Goal: Information Seeking & Learning: Learn about a topic

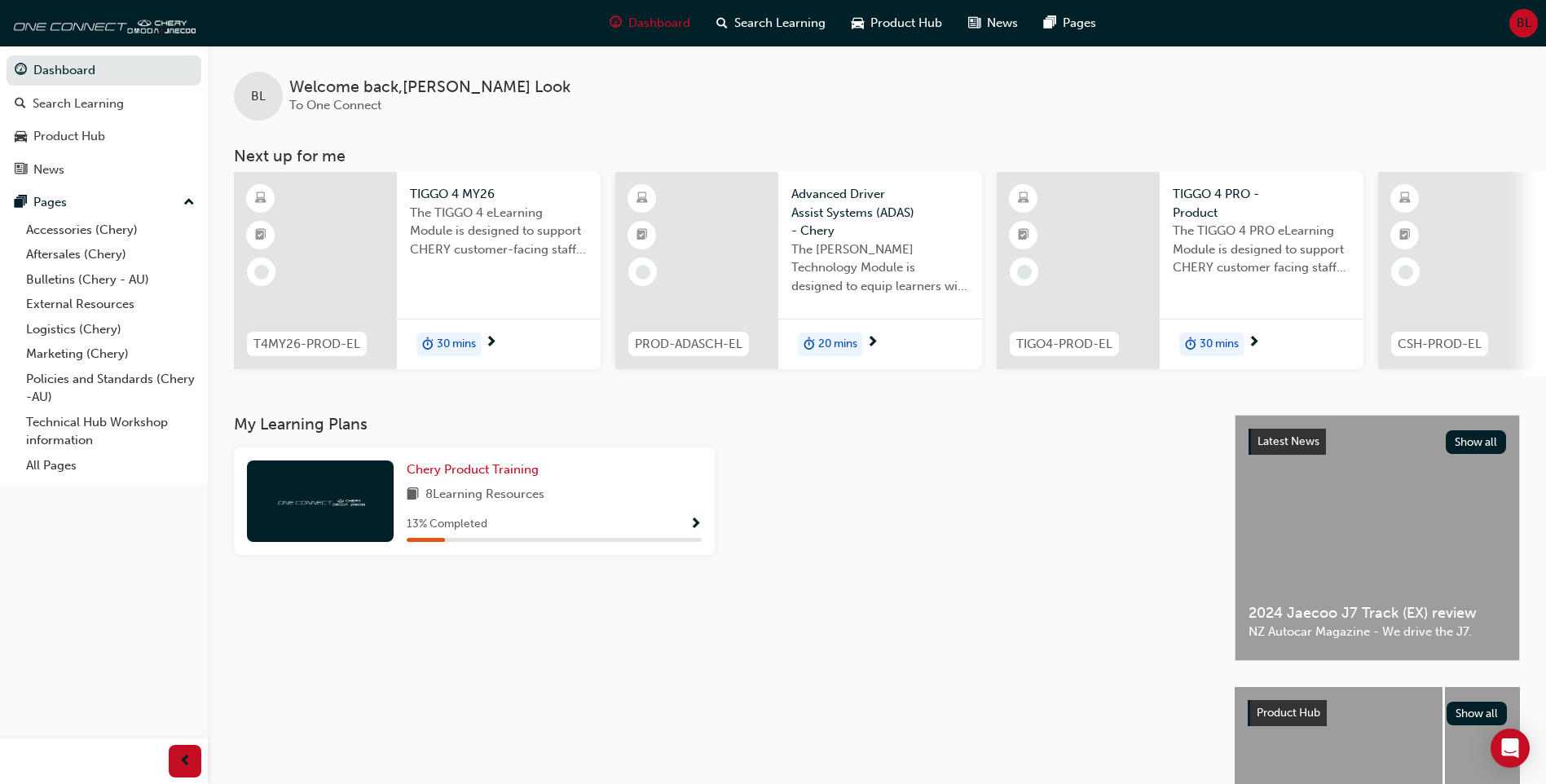
click at [625, 479] on div "Chery Product Training" at bounding box center [554, 469] width 295 height 19
click at [698, 522] on span "Show Progress" at bounding box center [696, 524] width 12 height 14
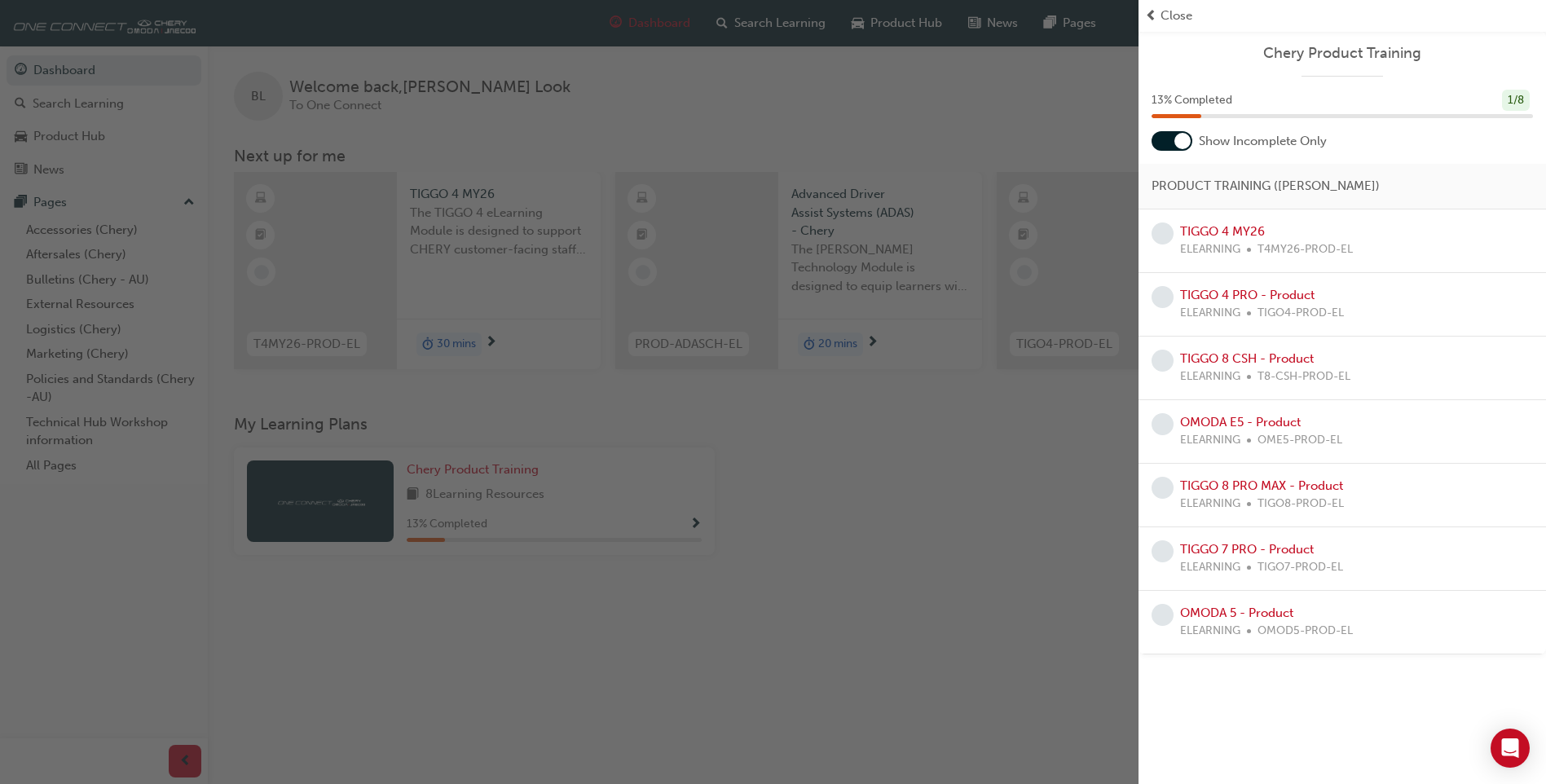
click at [1234, 223] on div "TIGGO 4 MY26 ELEARNING T4MY26-PROD-EL" at bounding box center [1267, 241] width 173 height 36
click at [1226, 232] on link "TIGGO 4 MY26" at bounding box center [1223, 230] width 85 height 14
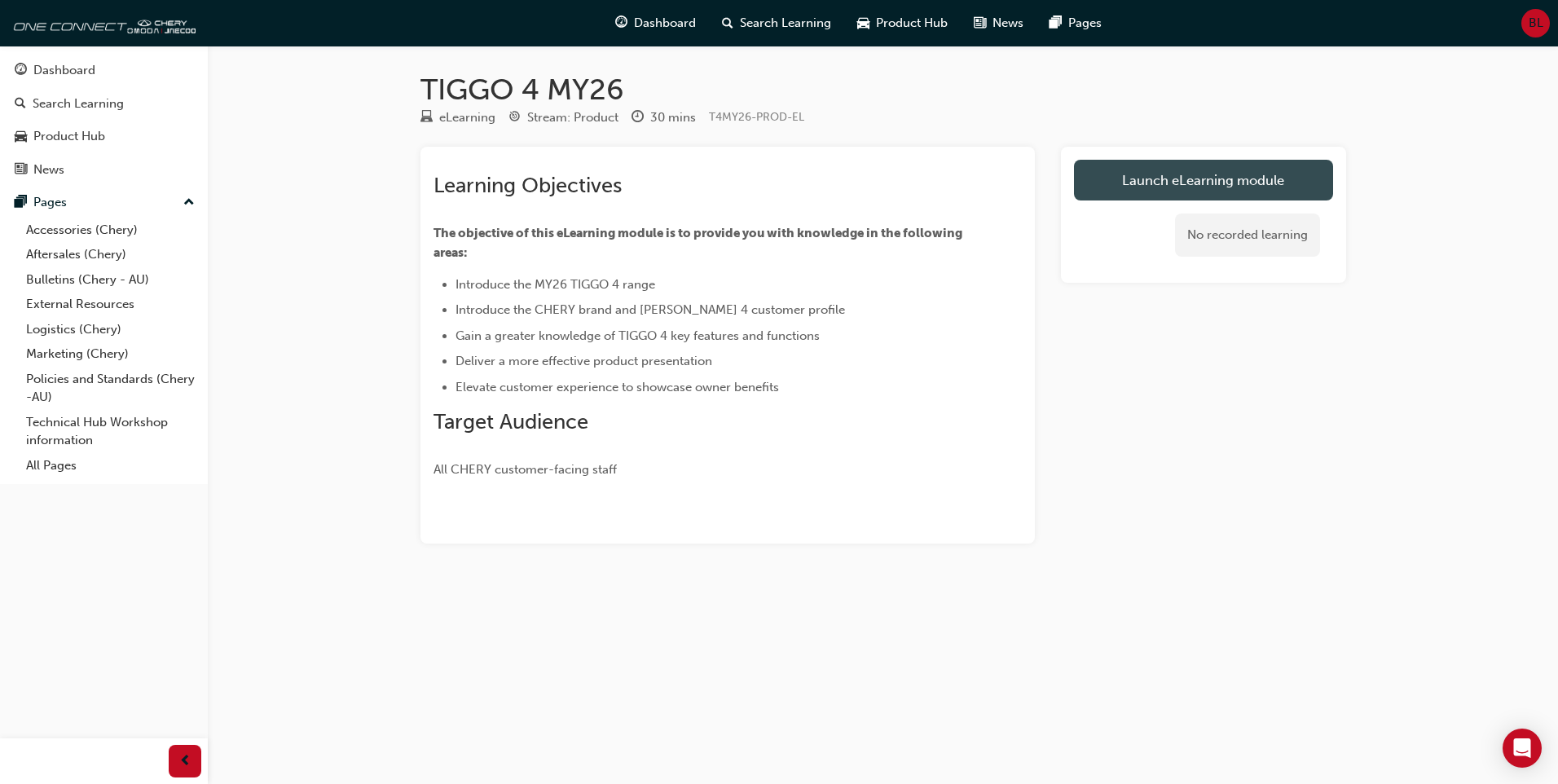
click at [1203, 190] on link "Launch eLearning module" at bounding box center [1203, 180] width 259 height 41
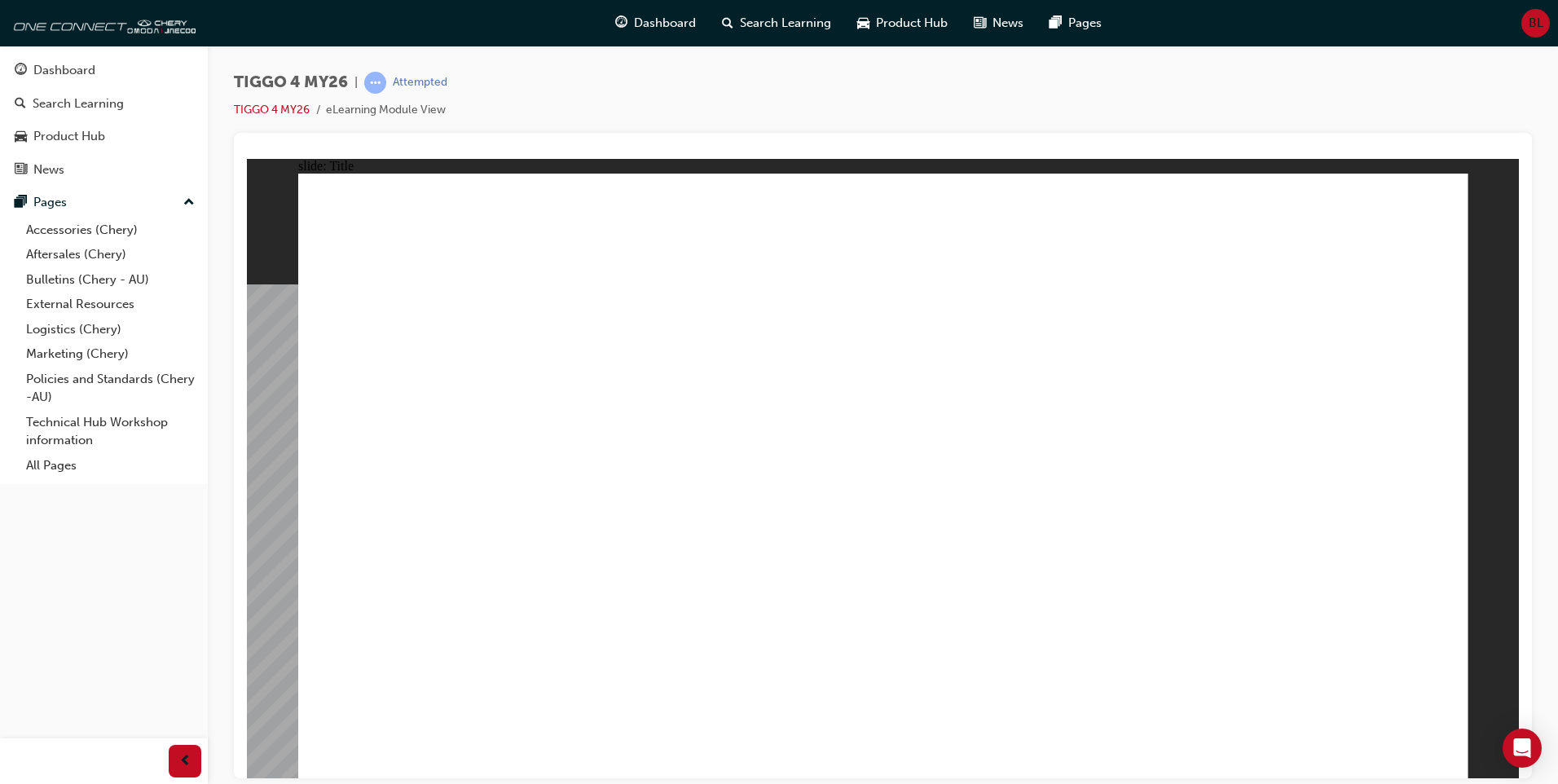
click at [1557, 237] on html "Your version of Internet Explorer is outdated and not supported. Please upgrade…" at bounding box center [779, 392] width 1558 height 784
click at [1547, 261] on div "TIGGO 4 MY26 | Attempted TIGGO 4 MY26 eLearning Module View" at bounding box center [883, 394] width 1350 height 697
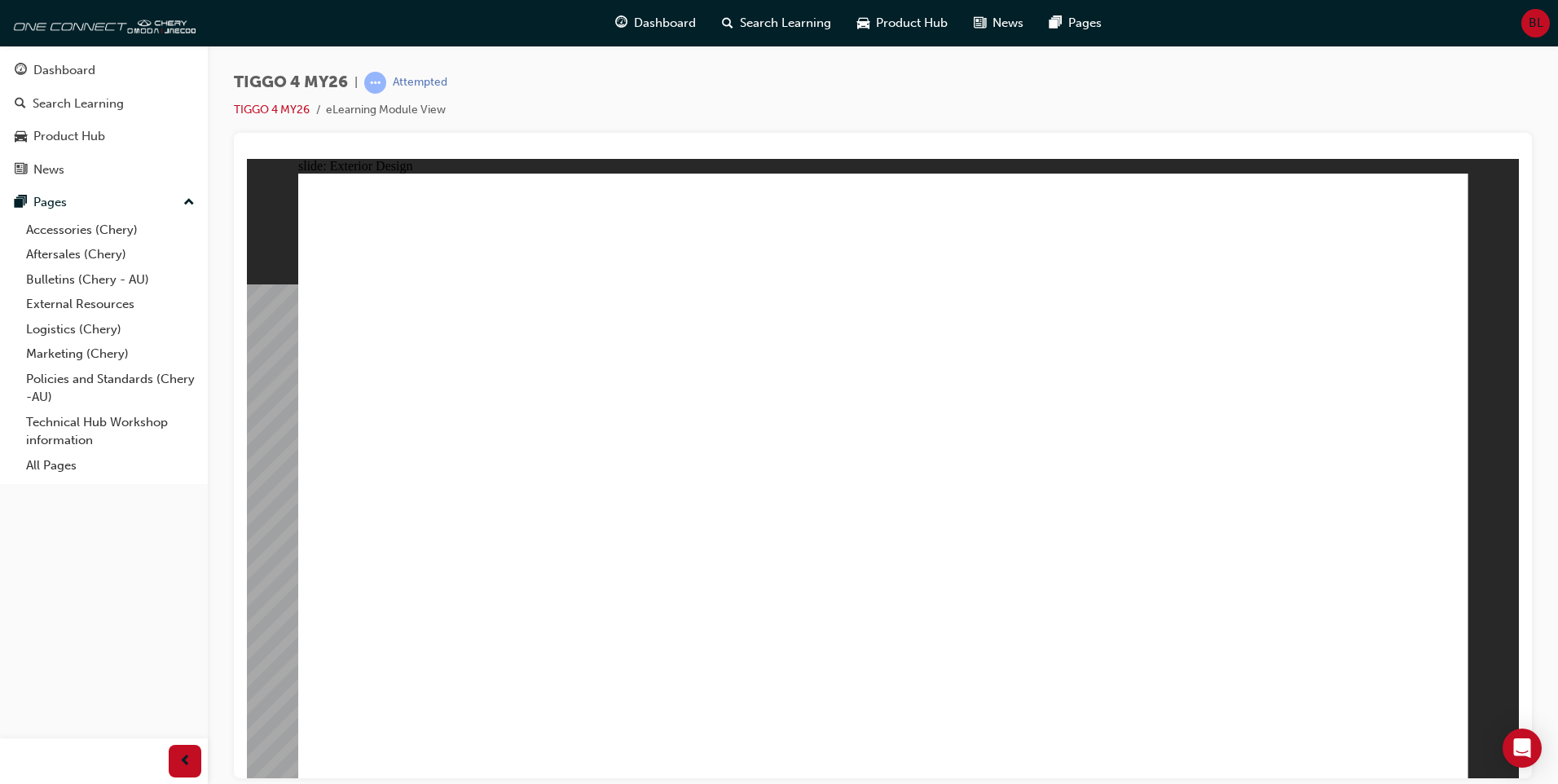
drag, startPoint x: 1415, startPoint y: 760, endPoint x: 1429, endPoint y: 756, distance: 14.6
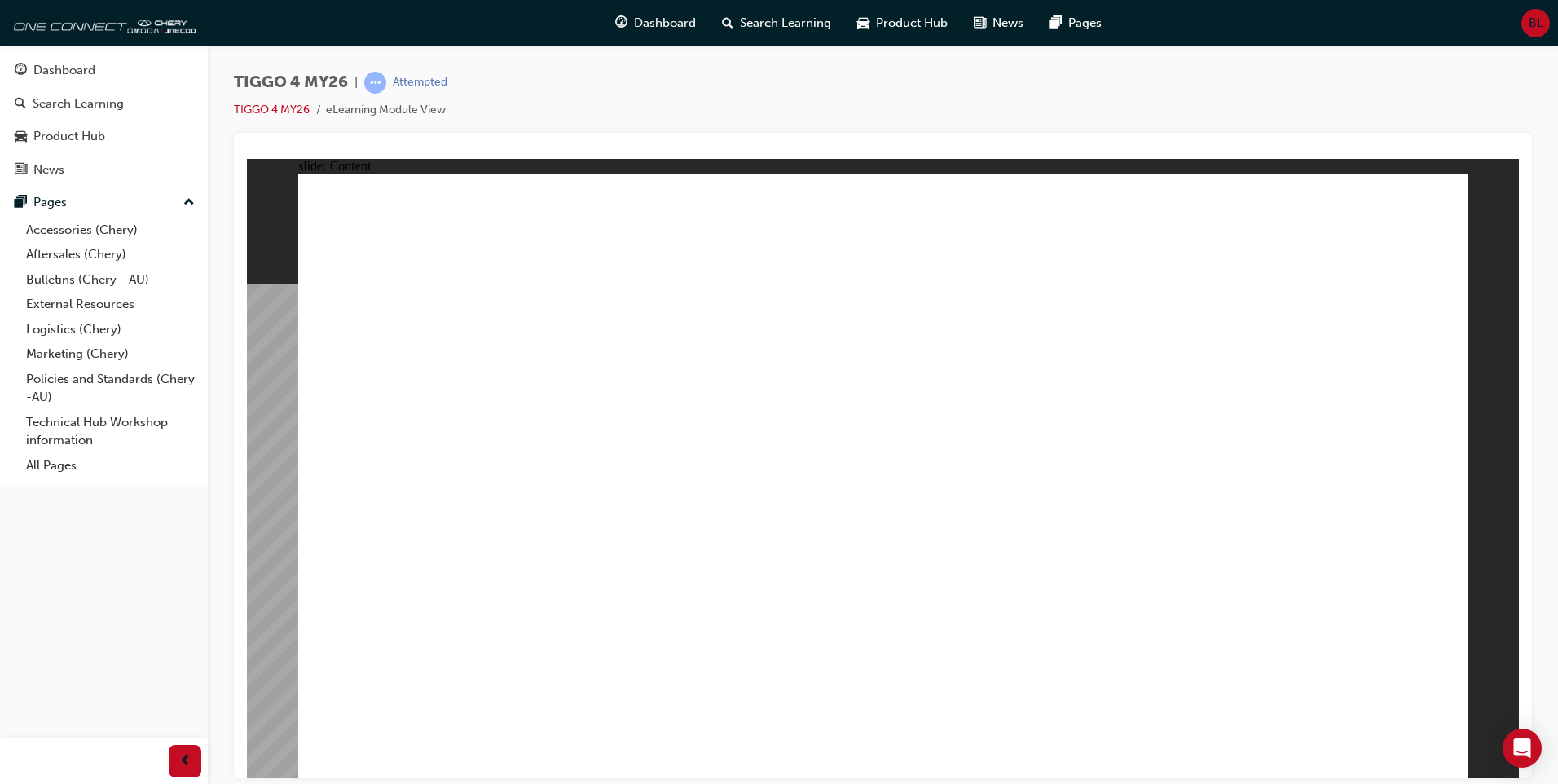
drag, startPoint x: 1449, startPoint y: 738, endPoint x: 1449, endPoint y: 747, distance: 9.0
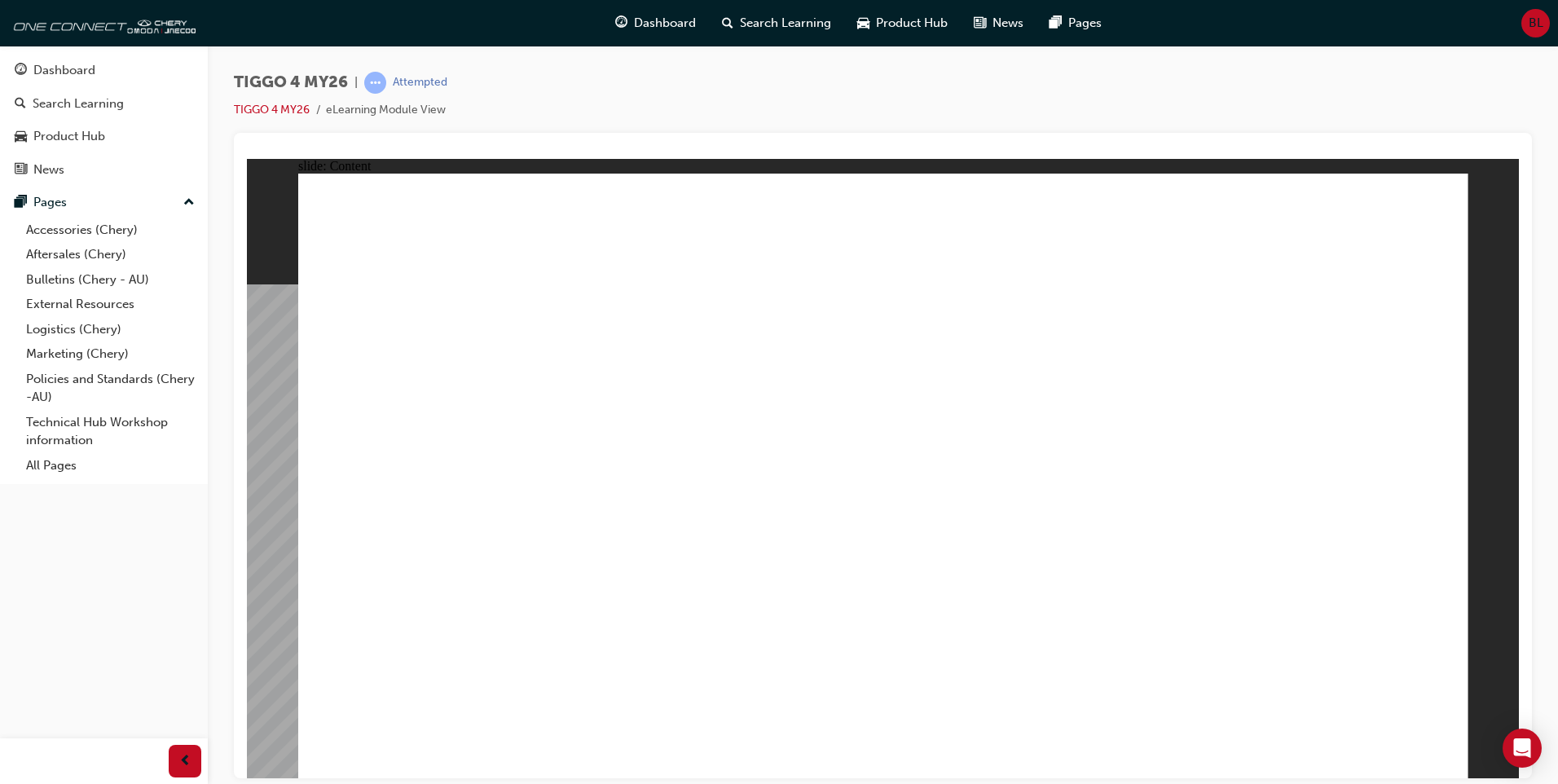
drag, startPoint x: 695, startPoint y: 377, endPoint x: 720, endPoint y: 387, distance: 26.9
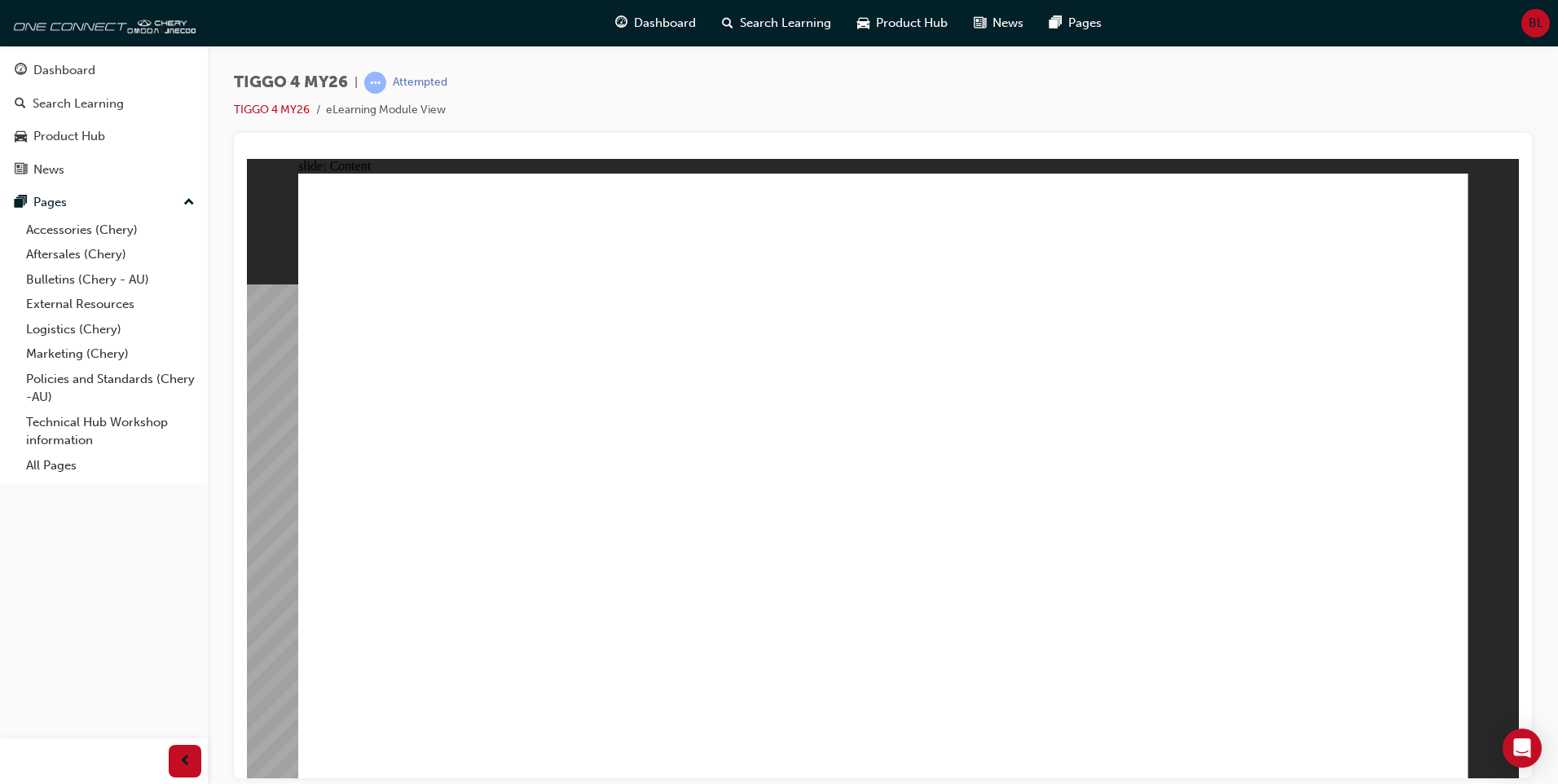
drag, startPoint x: 1139, startPoint y: 677, endPoint x: 1356, endPoint y: 671, distance: 217.1
drag, startPoint x: 694, startPoint y: 399, endPoint x: 664, endPoint y: 409, distance: 31.6
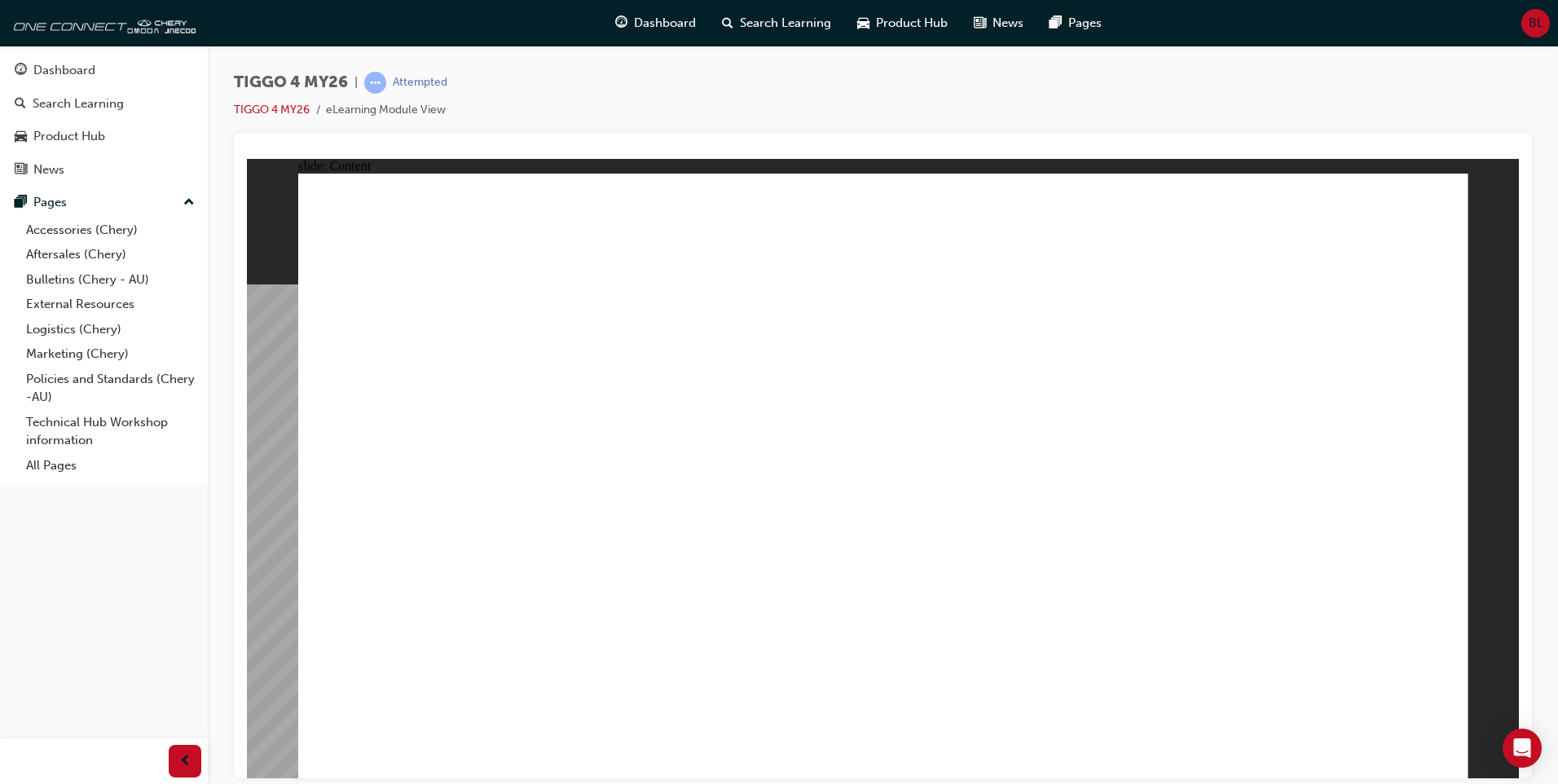
drag, startPoint x: 802, startPoint y: 545, endPoint x: 820, endPoint y: 542, distance: 18.2
drag, startPoint x: 832, startPoint y: 536, endPoint x: 883, endPoint y: 527, distance: 51.8
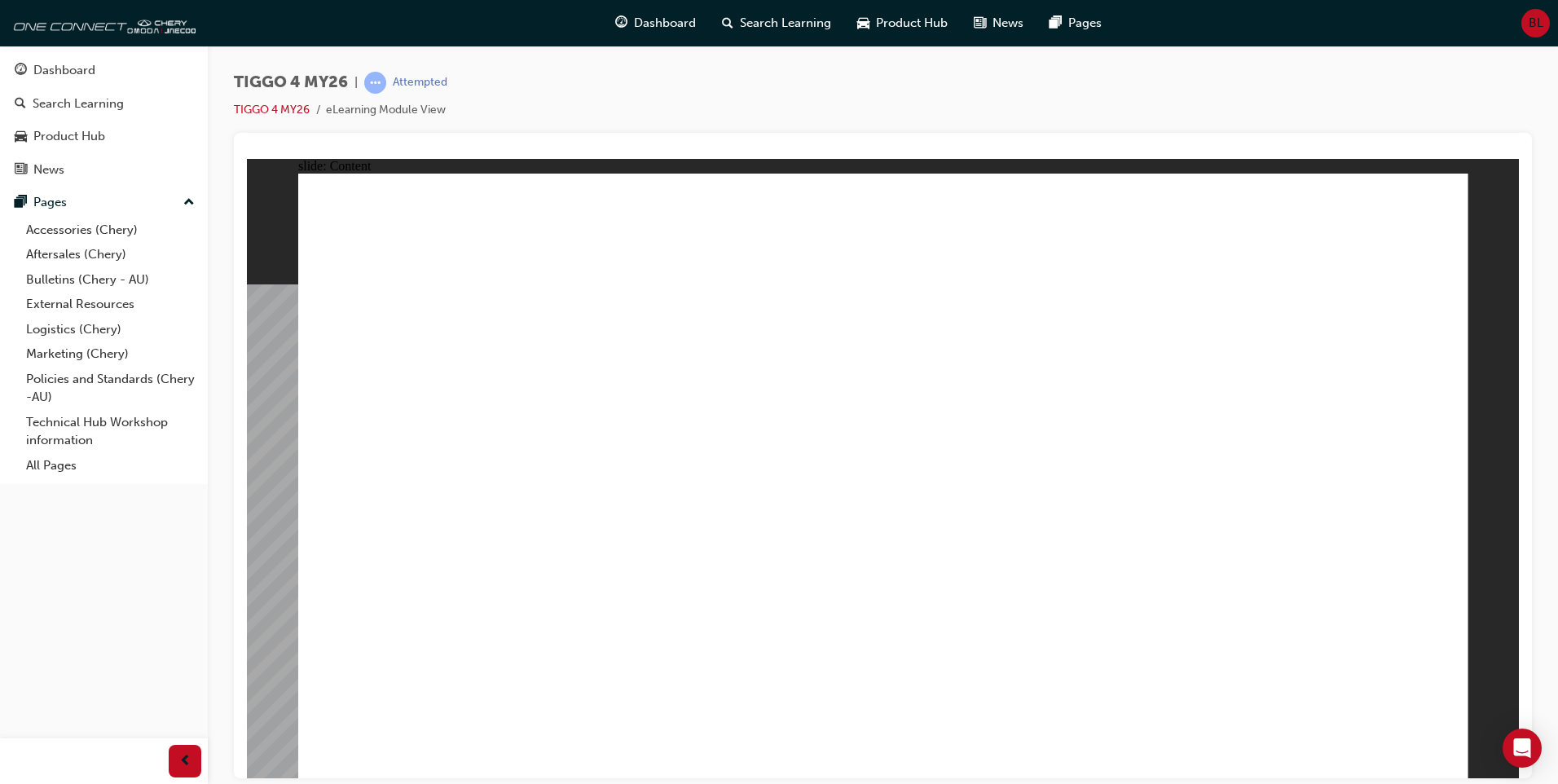
drag, startPoint x: 900, startPoint y: 526, endPoint x: 711, endPoint y: 536, distance: 189.3
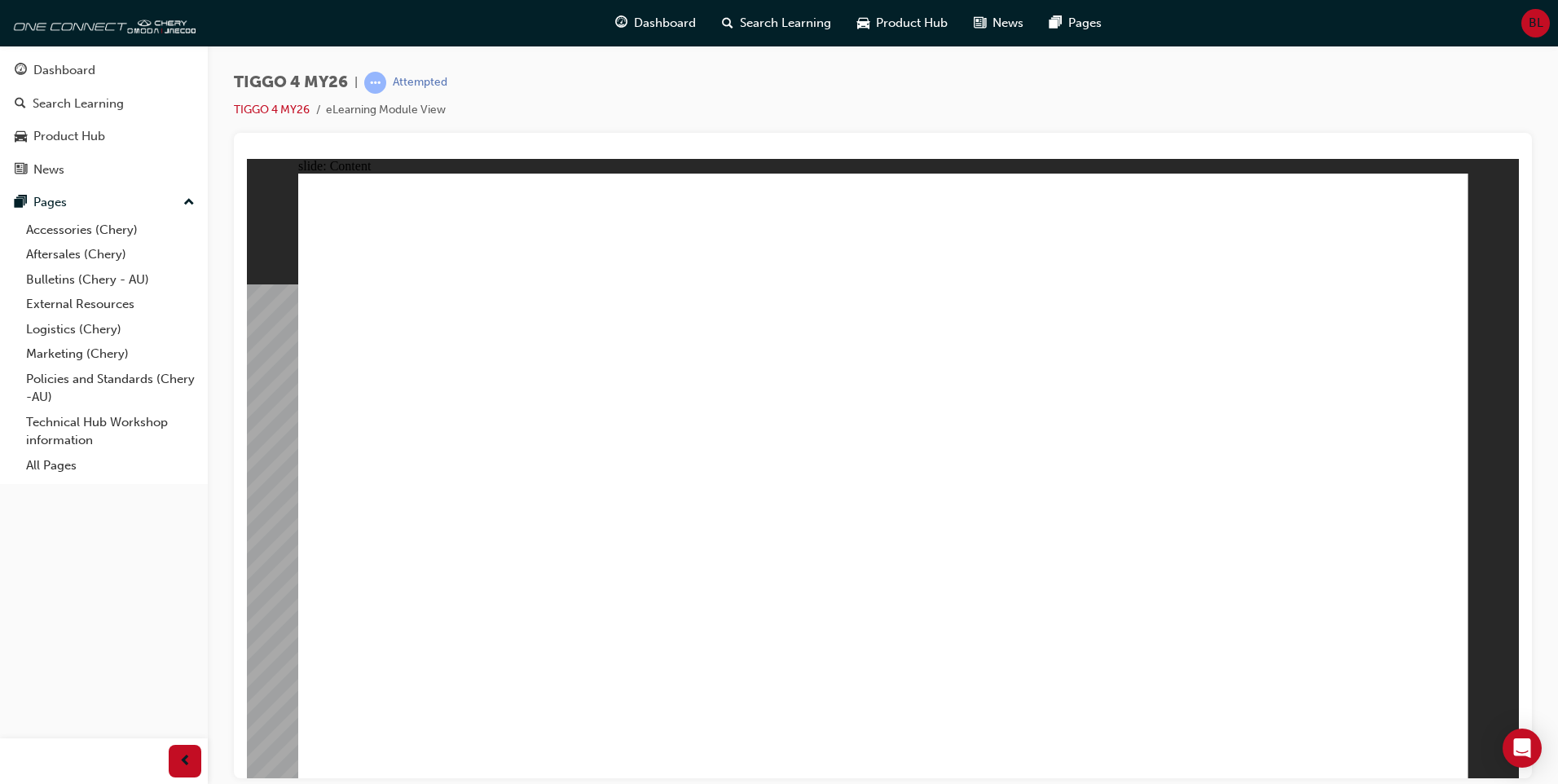
drag, startPoint x: 989, startPoint y: 504, endPoint x: 967, endPoint y: 526, distance: 31.1
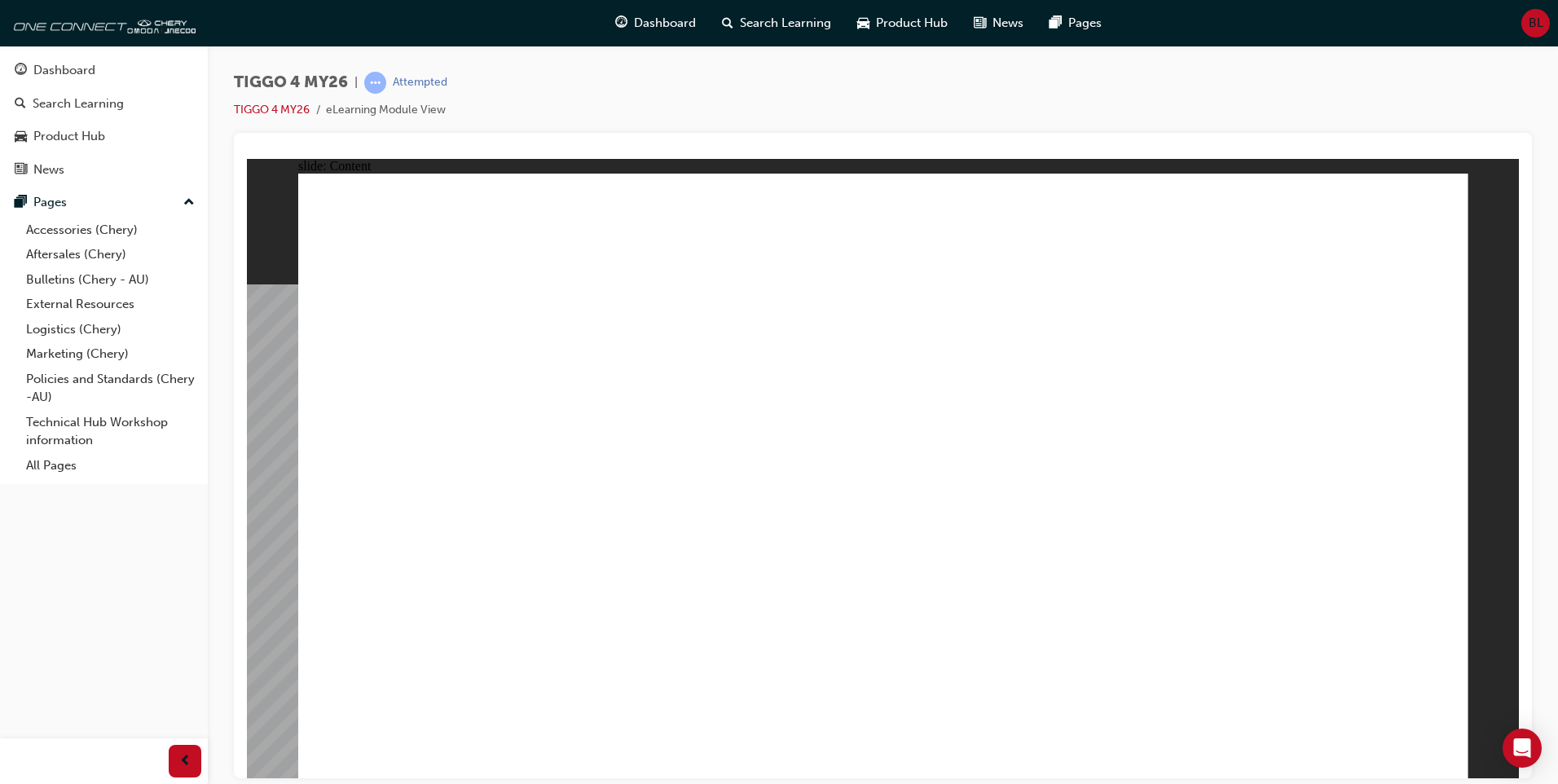
drag, startPoint x: 520, startPoint y: 264, endPoint x: 521, endPoint y: 360, distance: 96.0
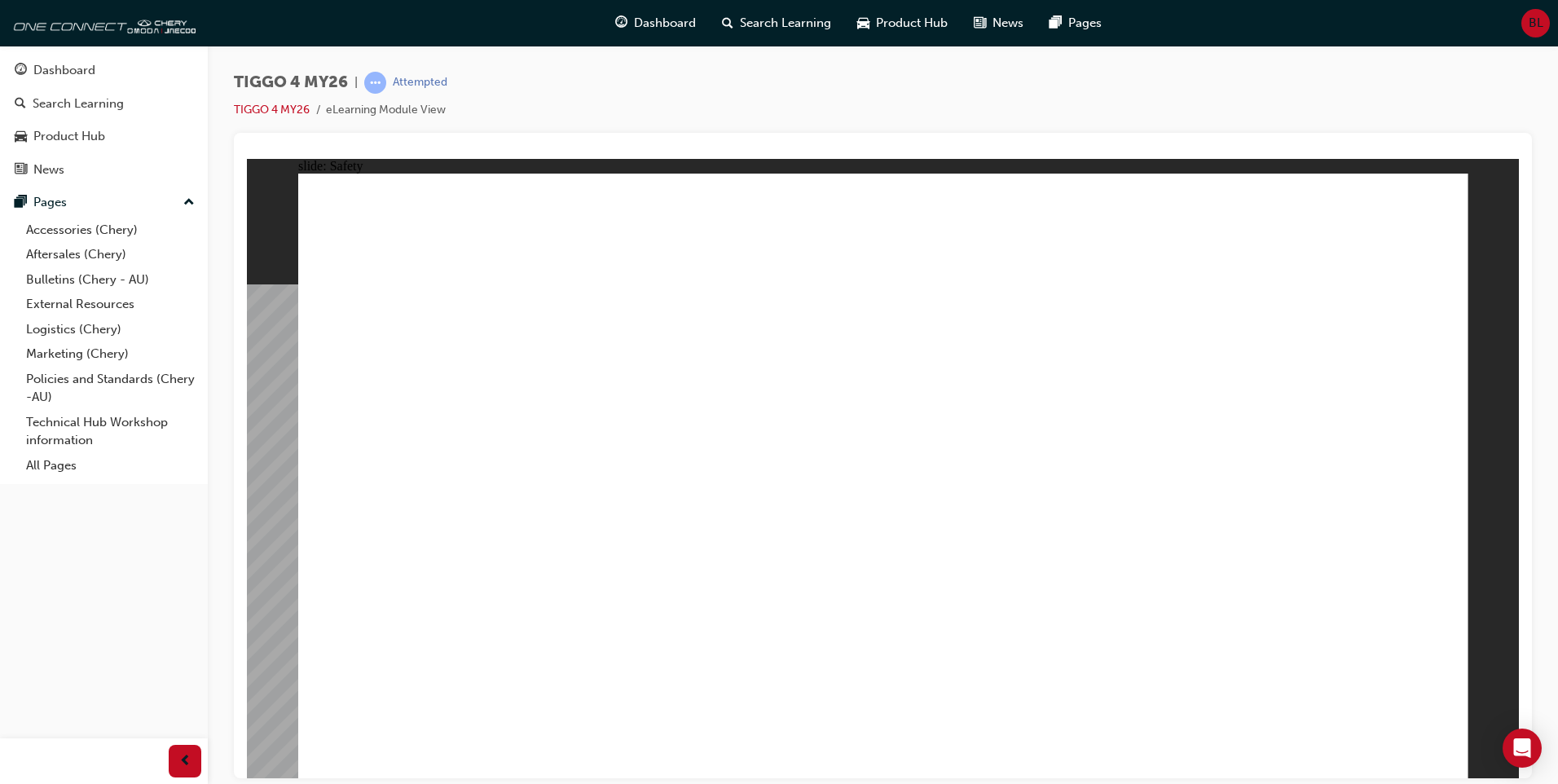
drag, startPoint x: 522, startPoint y: 545, endPoint x: 994, endPoint y: 620, distance: 477.9
